Goal: Check status: Check status

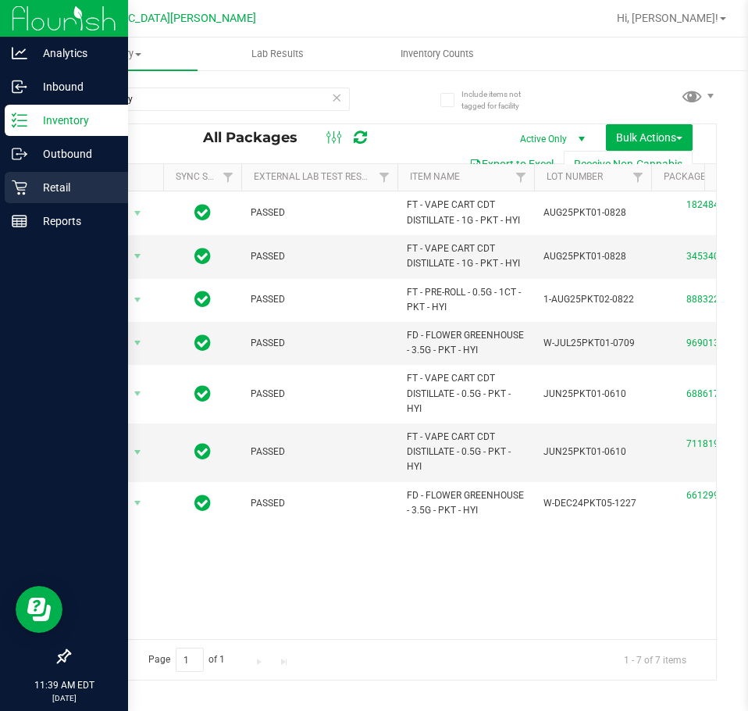
click at [32, 185] on p "Retail" at bounding box center [74, 187] width 94 height 19
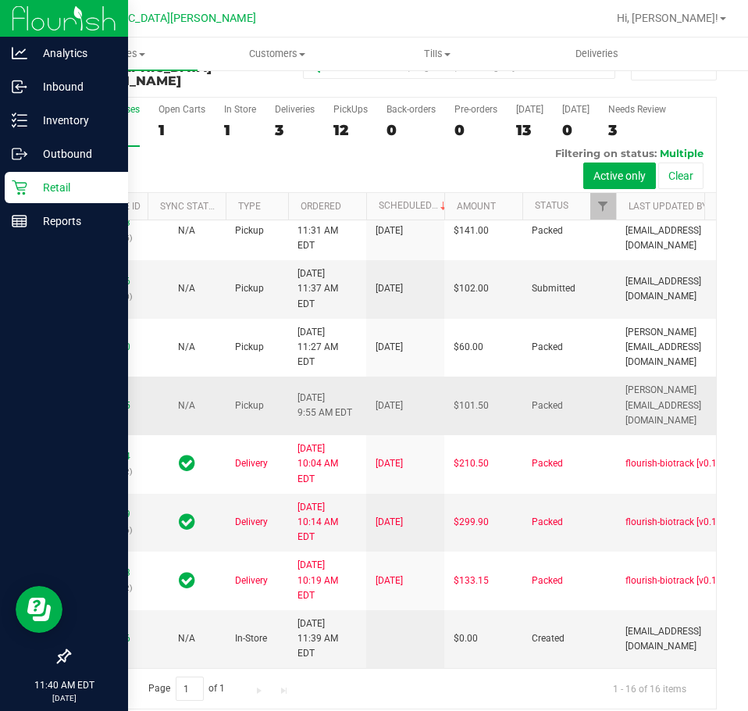
scroll to position [198, 0]
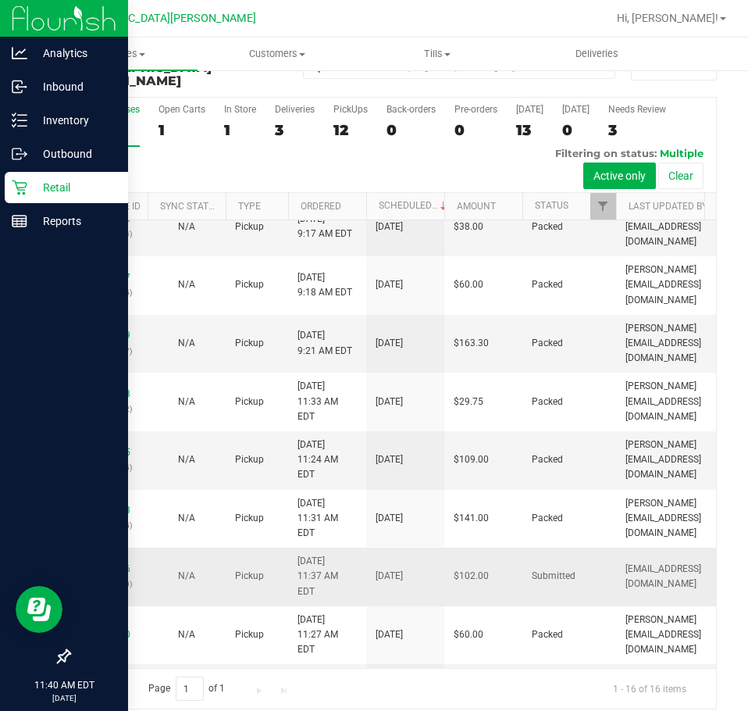
click at [120, 561] on div "12023996 (329039760)" at bounding box center [108, 576] width 59 height 30
click at [120, 563] on link "12023996" at bounding box center [109, 568] width 44 height 11
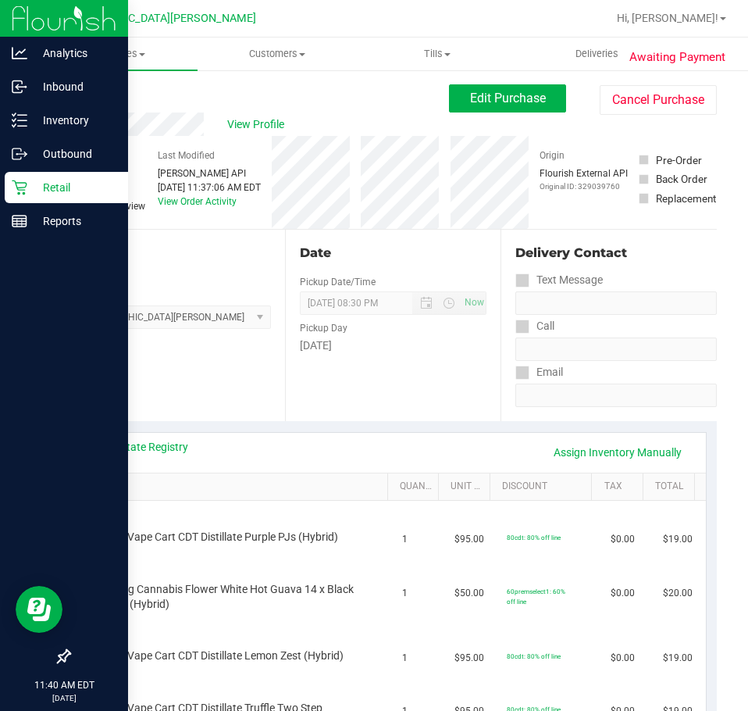
click at [82, 86] on div "Back" at bounding box center [80, 93] width 23 height 19
click at [82, 93] on link "Back" at bounding box center [80, 93] width 23 height 11
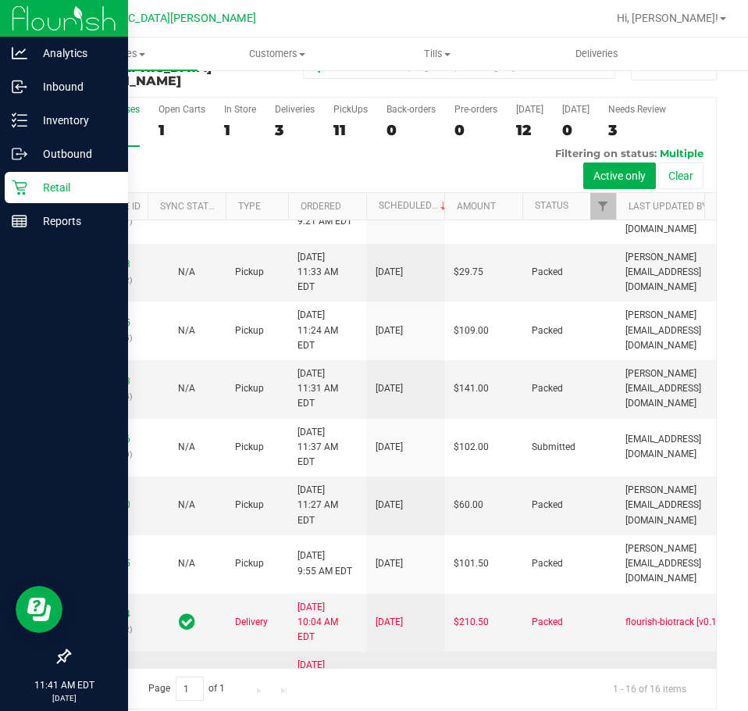
scroll to position [261, 0]
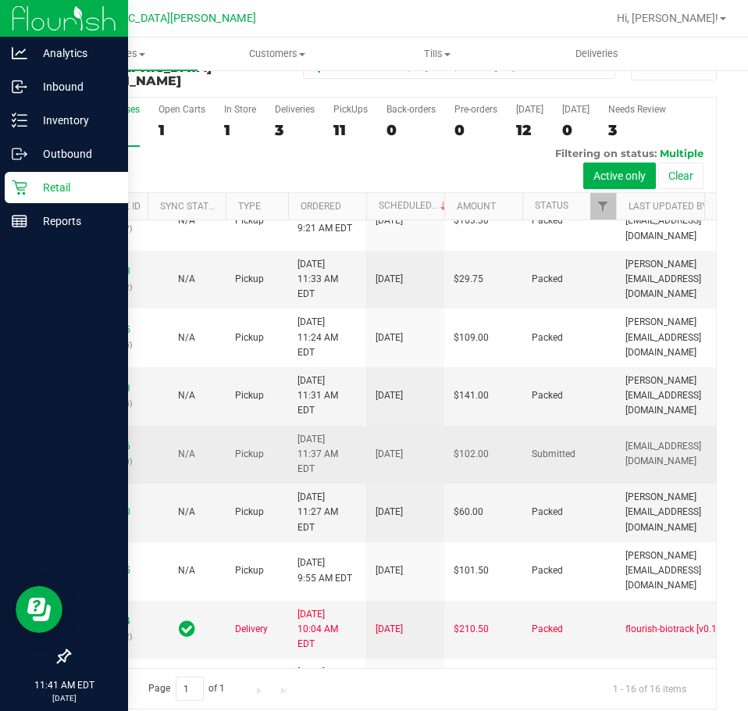
click at [112, 439] on div "12023996 (329039760)" at bounding box center [108, 454] width 59 height 30
click at [112, 440] on link "12023996" at bounding box center [109, 445] width 44 height 11
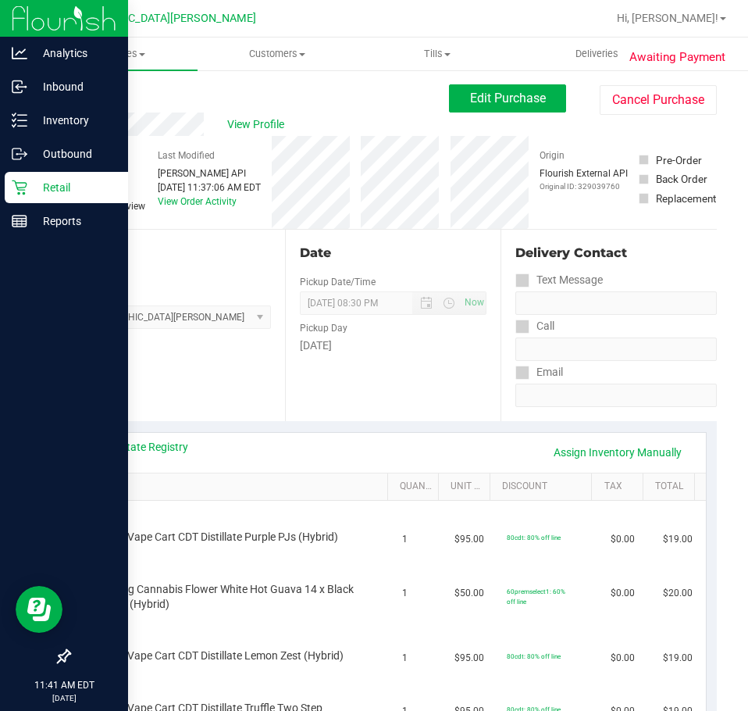
click at [79, 90] on link "Back" at bounding box center [80, 93] width 23 height 11
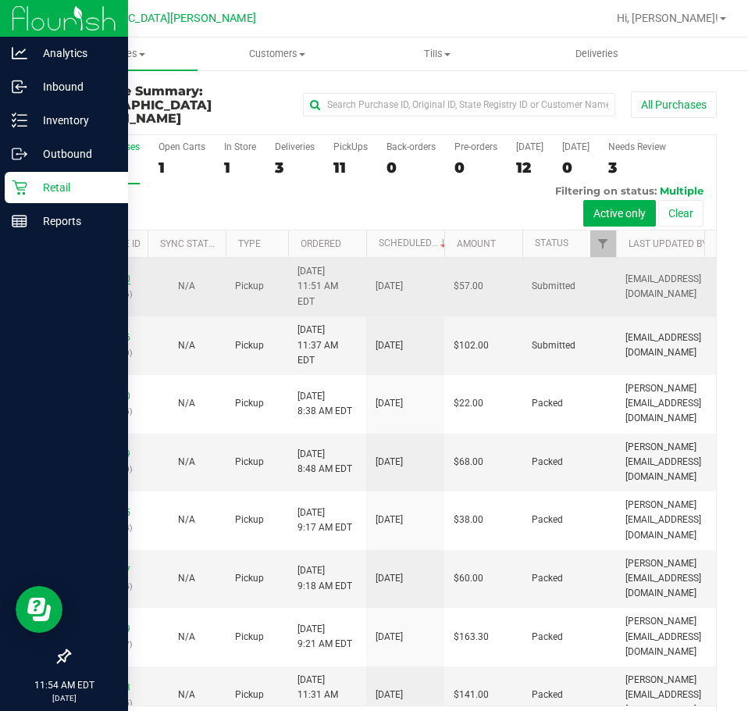
click at [114, 273] on link "12024120" at bounding box center [109, 278] width 44 height 11
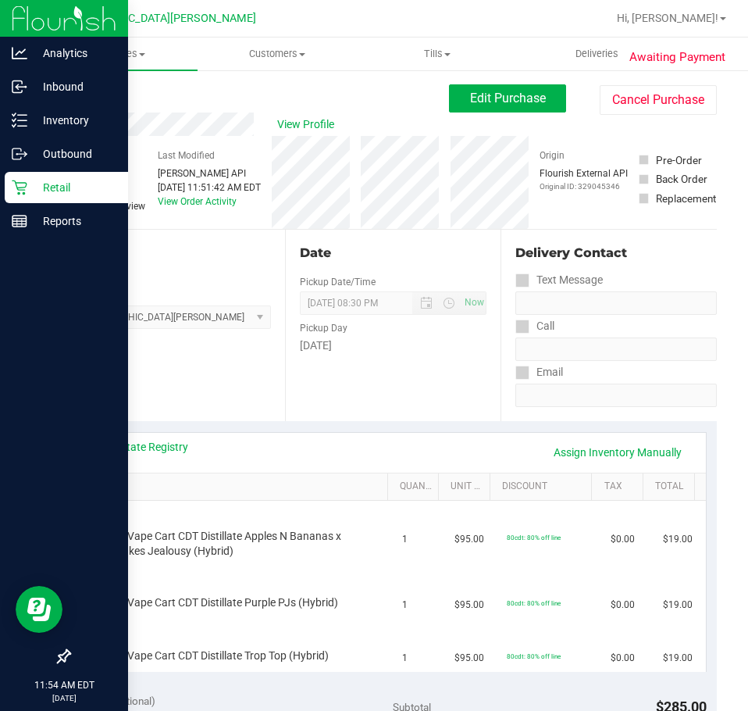
click at [80, 91] on link "Back" at bounding box center [80, 93] width 23 height 11
